Goal: Find specific page/section: Find specific page/section

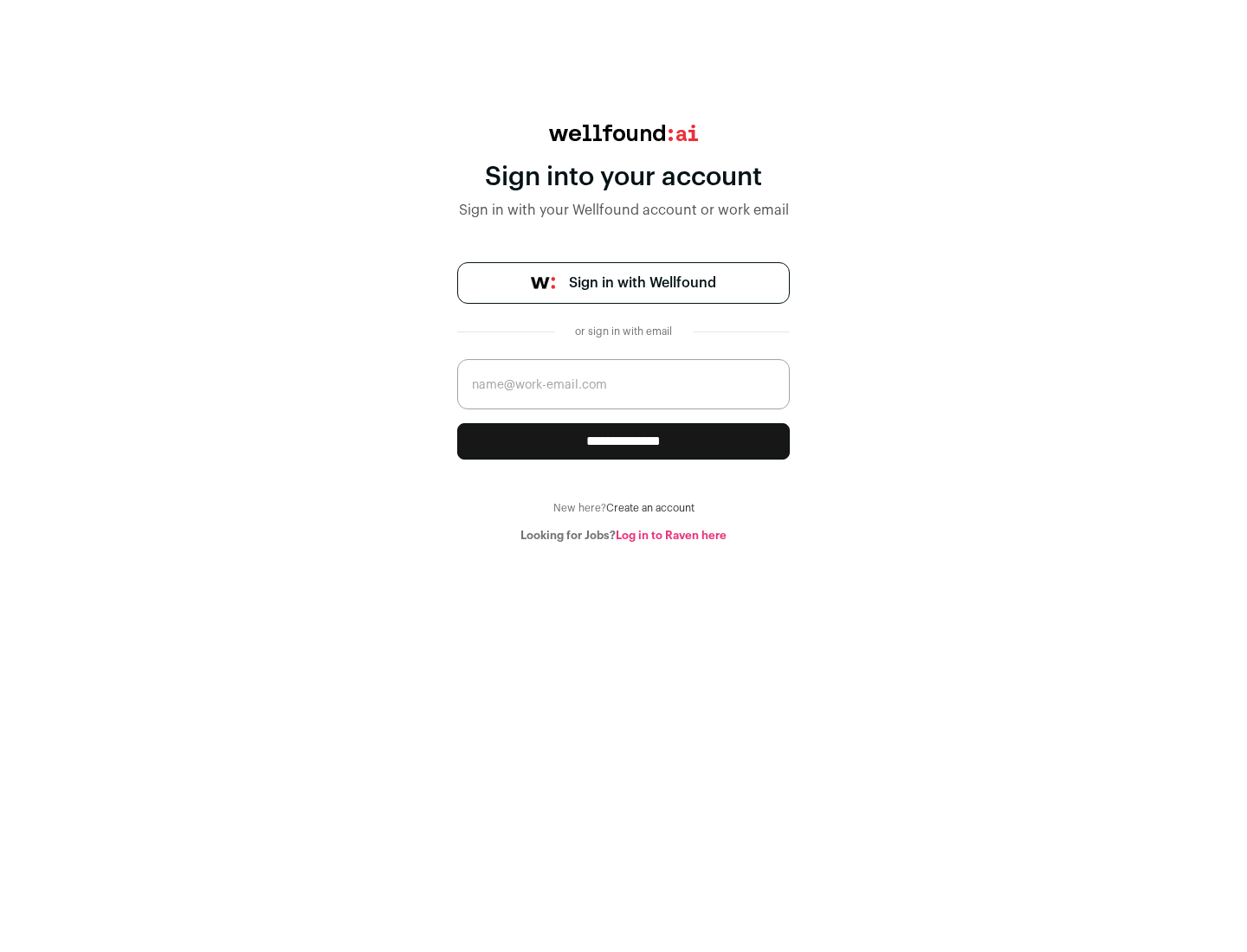
click at [642, 283] on span "Sign in with Wellfound" at bounding box center [643, 283] width 147 height 21
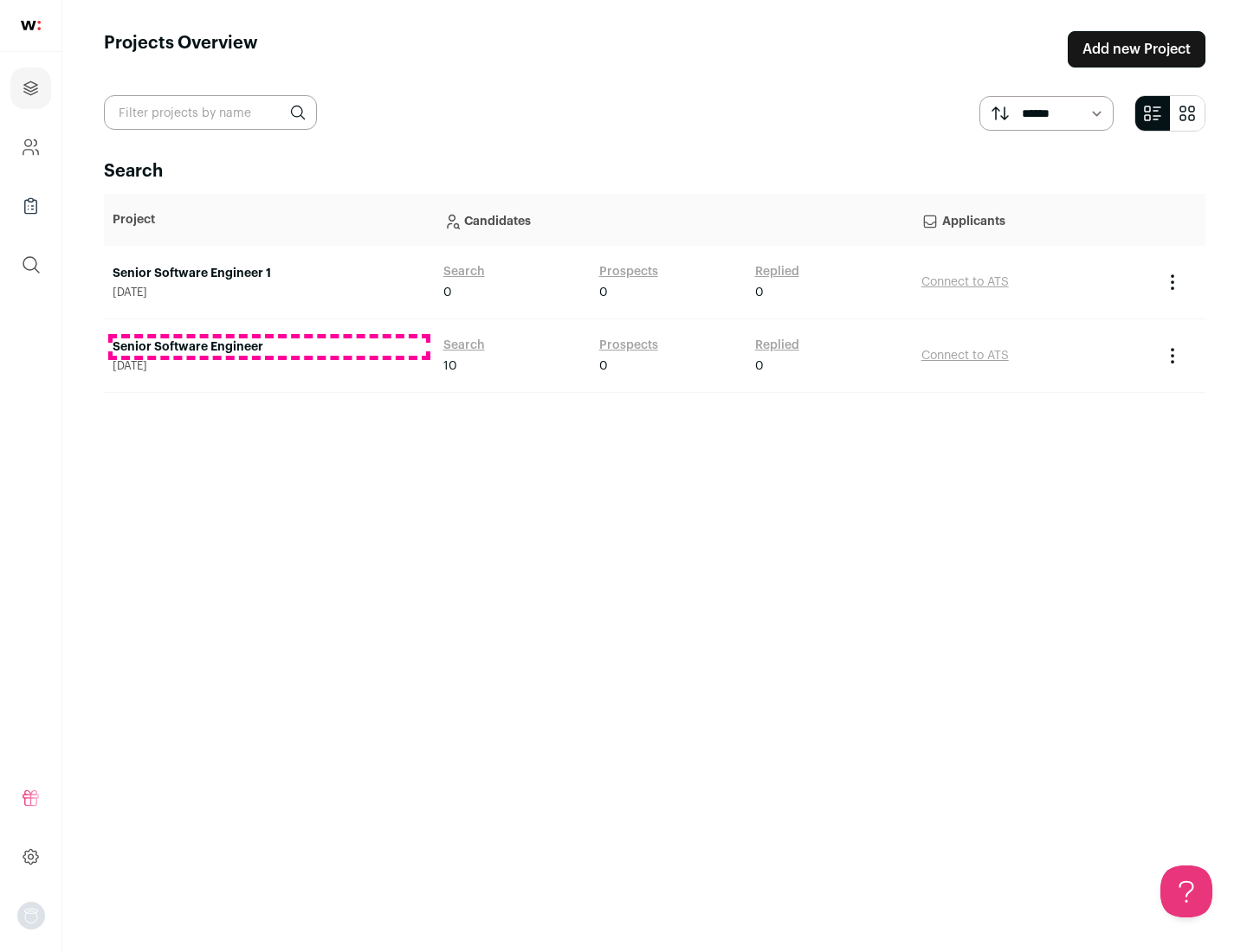
click at [268, 347] on link "Senior Software Engineer" at bounding box center [269, 348] width 313 height 18
